Goal: Information Seeking & Learning: Learn about a topic

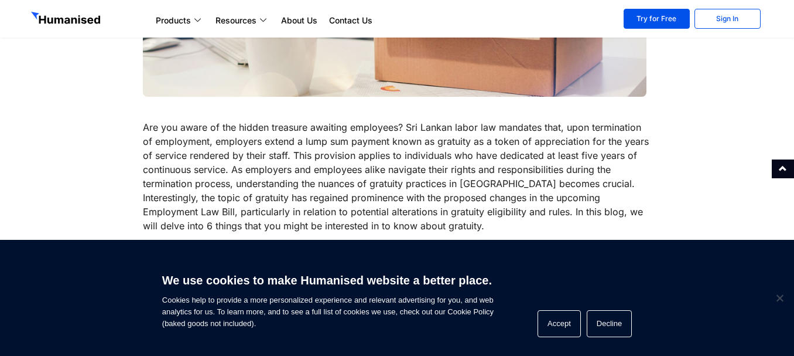
scroll to position [410, 0]
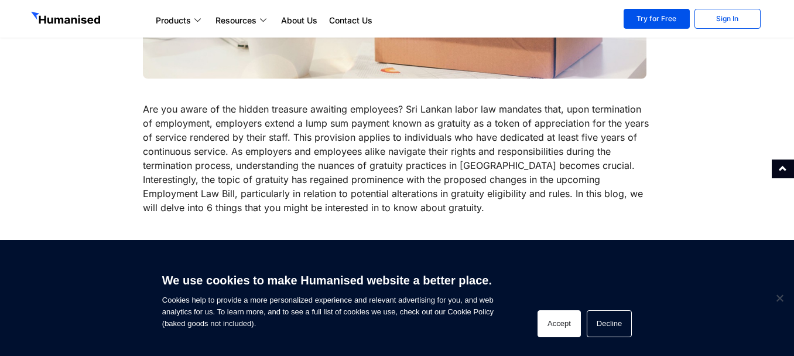
click at [568, 322] on button "Accept" at bounding box center [559, 323] width 43 height 27
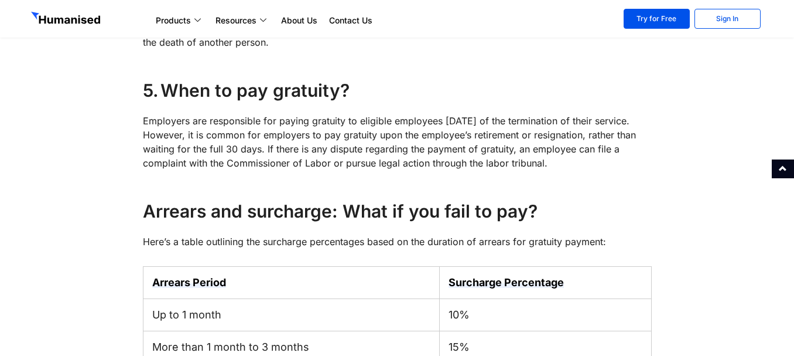
scroll to position [1465, 0]
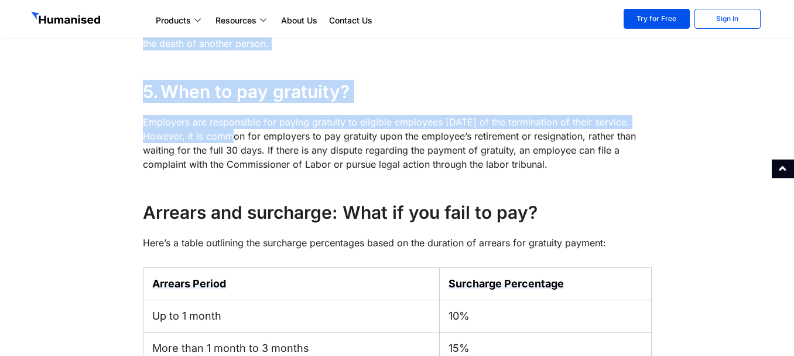
drag, startPoint x: 128, startPoint y: 76, endPoint x: 231, endPoint y: 131, distance: 116.6
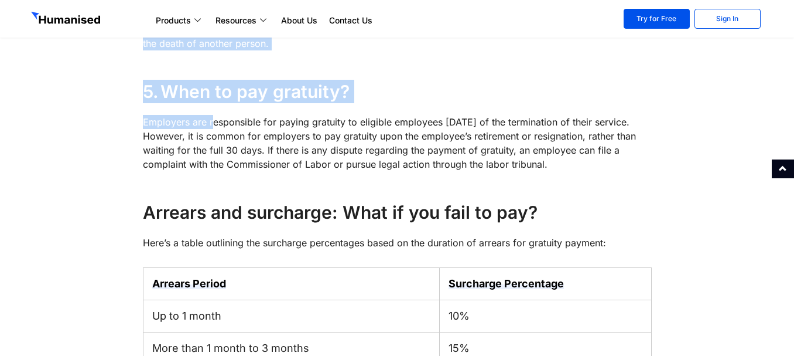
drag, startPoint x: 192, startPoint y: 111, endPoint x: 210, endPoint y: 122, distance: 21.5
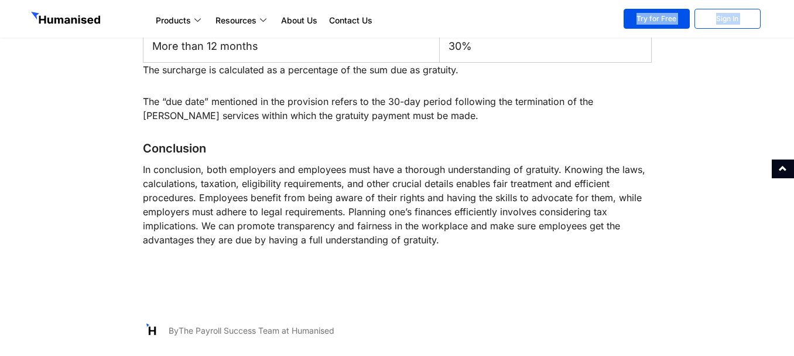
scroll to position [1858, 0]
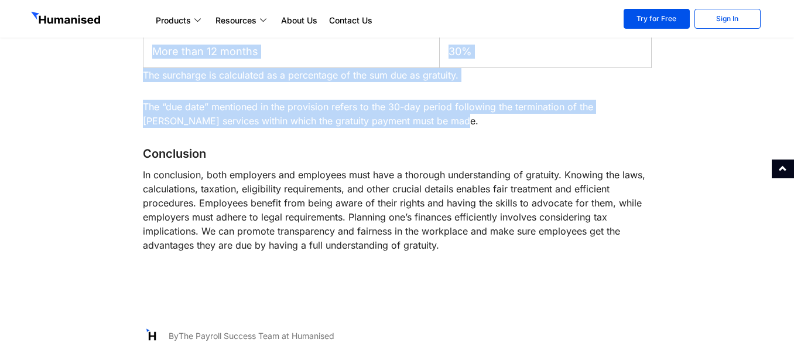
drag, startPoint x: 138, startPoint y: 98, endPoint x: 564, endPoint y: 115, distance: 426.3
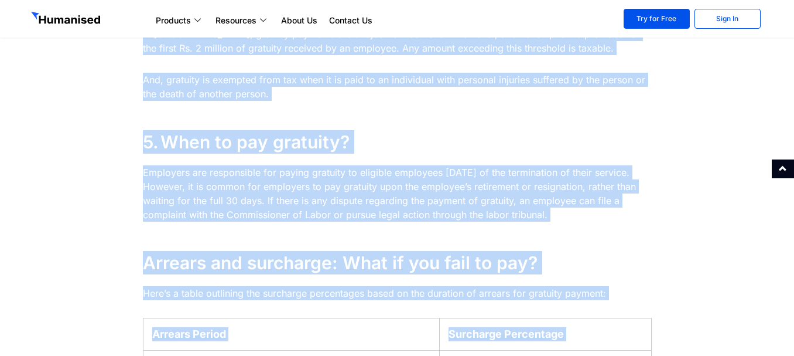
scroll to position [1368, 0]
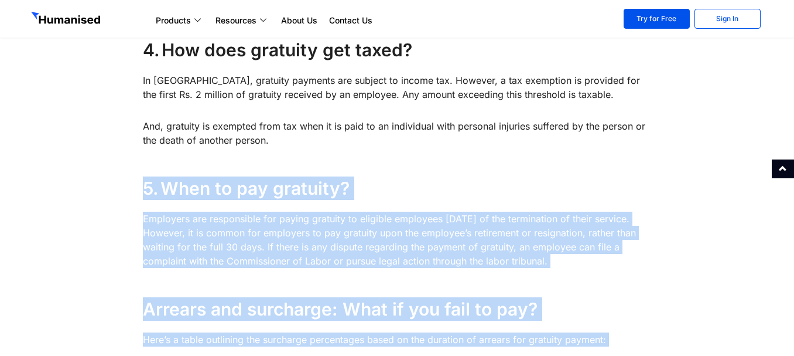
drag, startPoint x: 409, startPoint y: 122, endPoint x: 142, endPoint y: 169, distance: 270.8
copy div "5. When to pay gratuity? Employers are responsible for paying gratuity to eligi…"
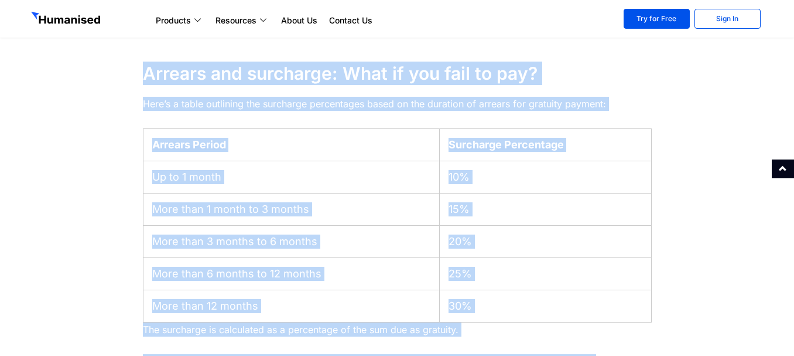
scroll to position [1602, 0]
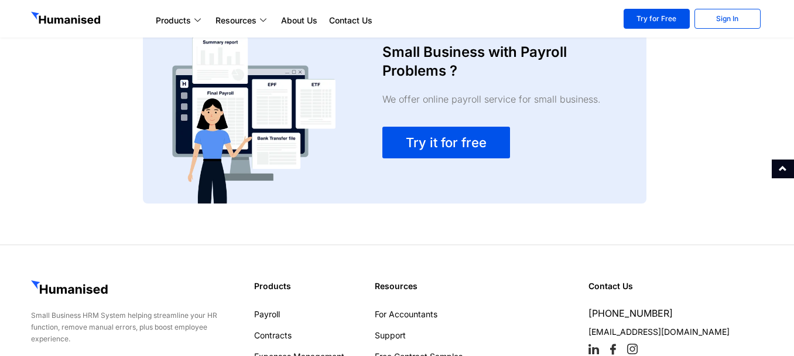
scroll to position [2188, 0]
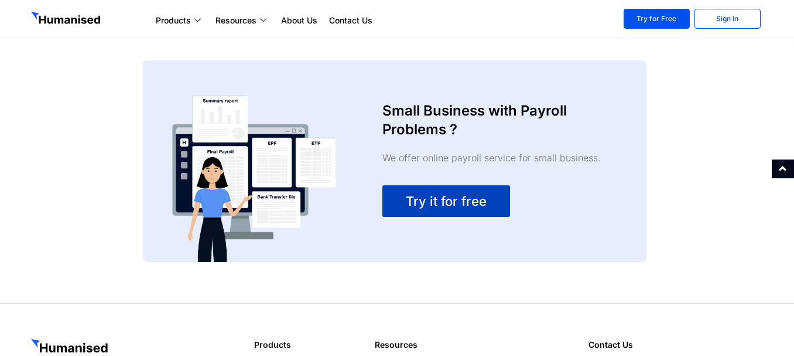
click at [438, 200] on span "Try it for free" at bounding box center [446, 201] width 81 height 14
